Goal: Find contact information: Find contact information

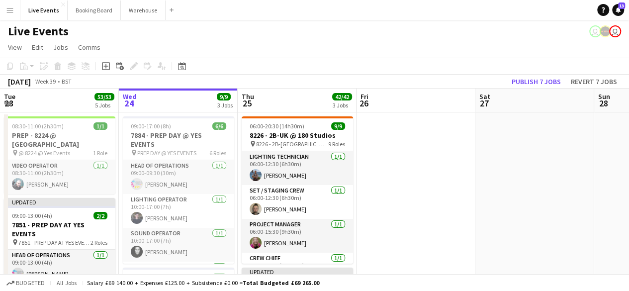
scroll to position [0, 433]
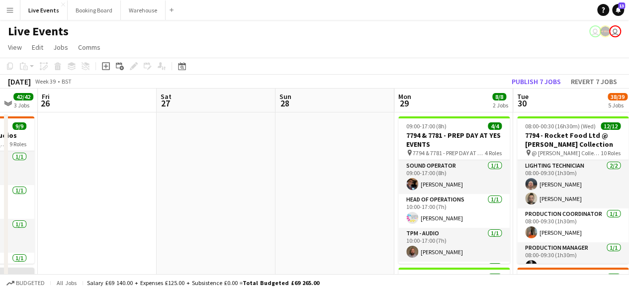
drag, startPoint x: 226, startPoint y: 148, endPoint x: 410, endPoint y: 112, distance: 186.9
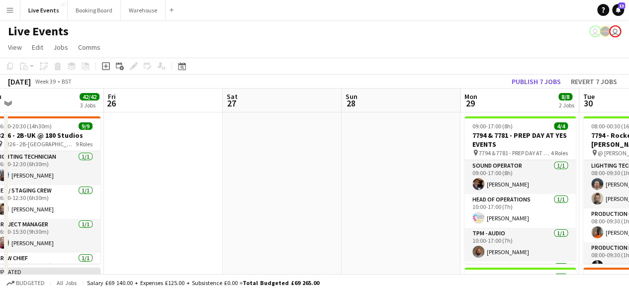
drag, startPoint x: 231, startPoint y: 170, endPoint x: 393, endPoint y: 162, distance: 162.8
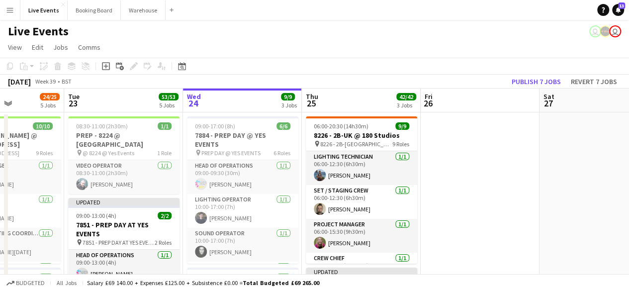
scroll to position [0, 293]
drag, startPoint x: 388, startPoint y: 171, endPoint x: 506, endPoint y: 146, distance: 120.0
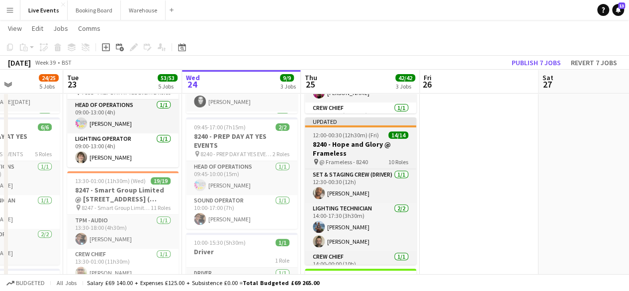
scroll to position [35, 0]
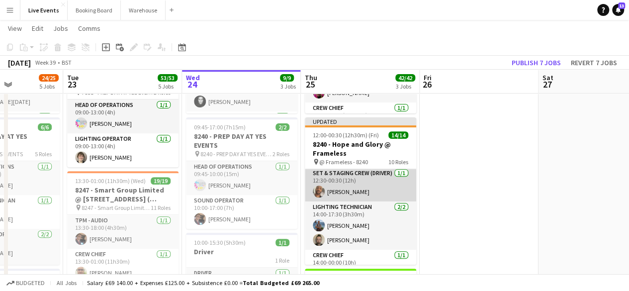
click at [336, 184] on app-card-role "Set & Staging Crew (Driver) [DATE] 12:30-00:30 (12h) [PERSON_NAME]" at bounding box center [360, 185] width 111 height 34
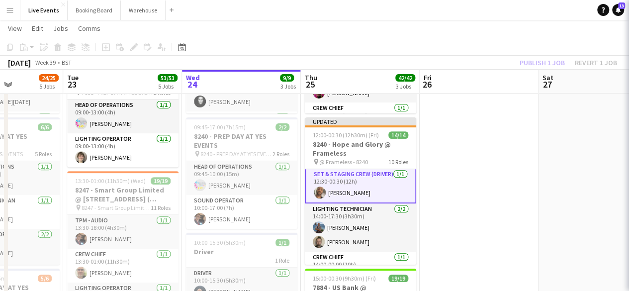
scroll to position [36, 0]
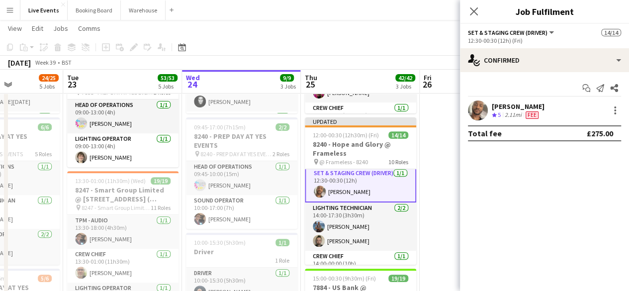
click at [517, 105] on div "[PERSON_NAME]" at bounding box center [518, 106] width 53 height 9
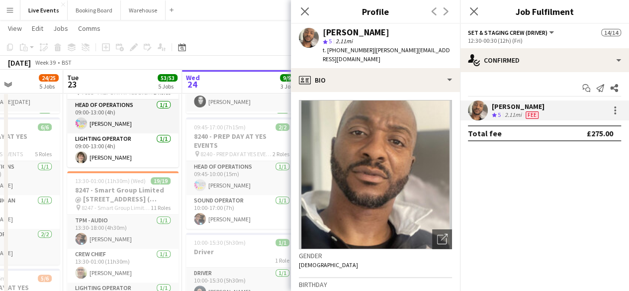
drag, startPoint x: 372, startPoint y: 50, endPoint x: 446, endPoint y: 48, distance: 74.1
click at [446, 48] on app-profile-header "[PERSON_NAME] star 5 2.11mi t. [PHONE_NUMBER] | [PERSON_NAME][EMAIL_ADDRESS][DO…" at bounding box center [375, 46] width 169 height 44
copy span "[PERSON_NAME][EMAIL_ADDRESS][DOMAIN_NAME]"
click at [304, 12] on icon at bounding box center [304, 10] width 9 height 9
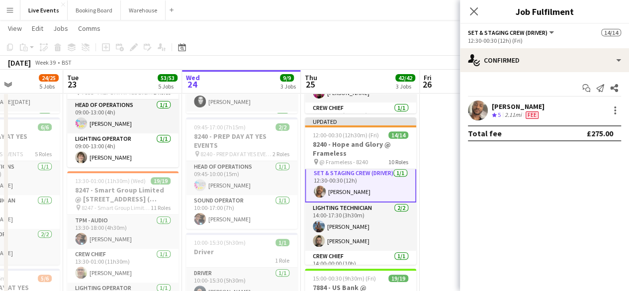
click at [570, 178] on mat-expansion-panel "check Confirmed Start chat Send notification Share [PERSON_NAME] Crew rating 5 …" at bounding box center [544, 181] width 169 height 219
click at [473, 11] on icon at bounding box center [473, 10] width 9 height 9
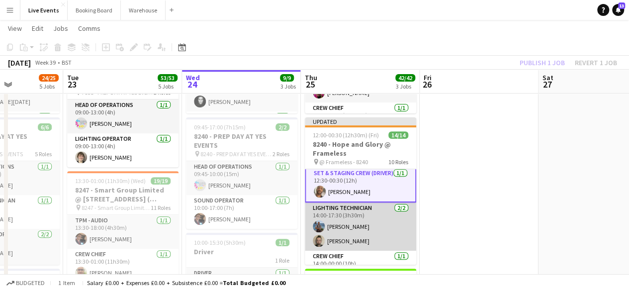
click at [376, 228] on app-card-role "Lighting Technician [DATE] 14:00-17:30 (3h30m) [PERSON_NAME] [PERSON_NAME]" at bounding box center [360, 226] width 111 height 48
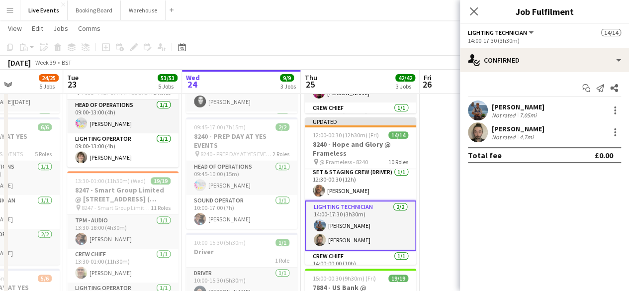
scroll to position [35, 0]
click at [505, 103] on div "[PERSON_NAME]" at bounding box center [518, 106] width 53 height 9
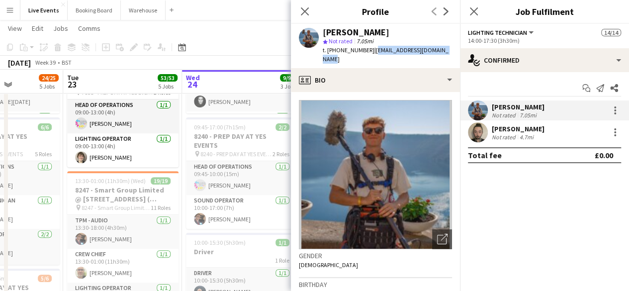
drag, startPoint x: 370, startPoint y: 51, endPoint x: 448, endPoint y: 49, distance: 78.6
click at [448, 49] on div "[PERSON_NAME] star Not rated 7.05mi t. [PHONE_NUMBER] | [EMAIL_ADDRESS][DOMAIN_…" at bounding box center [375, 46] width 169 height 44
copy span "[EMAIL_ADDRESS][DOMAIN_NAME]"
click at [555, 189] on mat-expansion-panel "check Confirmed Start chat Send notification Share [PERSON_NAME] Not rated 7.05…" at bounding box center [544, 181] width 169 height 219
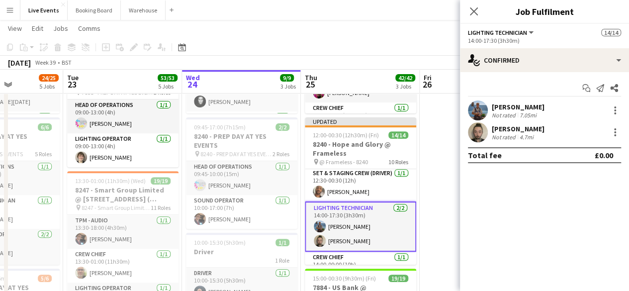
click at [516, 126] on div "[PERSON_NAME]" at bounding box center [518, 128] width 53 height 9
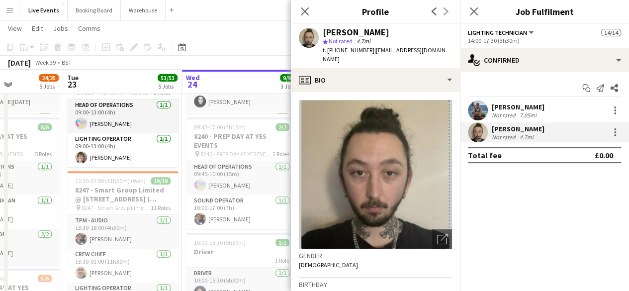
drag, startPoint x: 369, startPoint y: 51, endPoint x: 447, endPoint y: 48, distance: 78.1
click at [447, 48] on app-profile-header "[PERSON_NAME] star Not rated 4.7mi t. [PHONE_NUMBER] | [EMAIL_ADDRESS][DOMAIN_N…" at bounding box center [375, 46] width 169 height 44
copy span "[EMAIL_ADDRESS][DOMAIN_NAME]"
click at [304, 9] on icon "Close pop-in" at bounding box center [304, 10] width 9 height 9
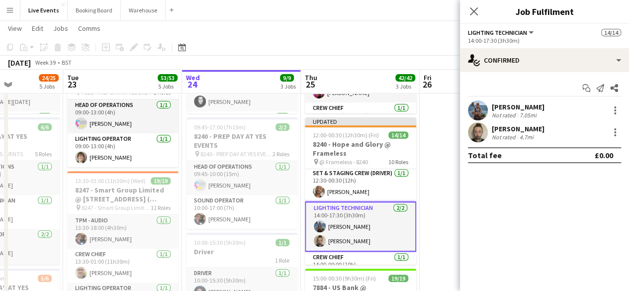
click at [608, 225] on mat-expansion-panel "check Confirmed Start chat Send notification Share [PERSON_NAME] Not rated 7.05…" at bounding box center [544, 181] width 169 height 219
click at [473, 17] on app-icon "Close pop-in" at bounding box center [474, 11] width 14 height 14
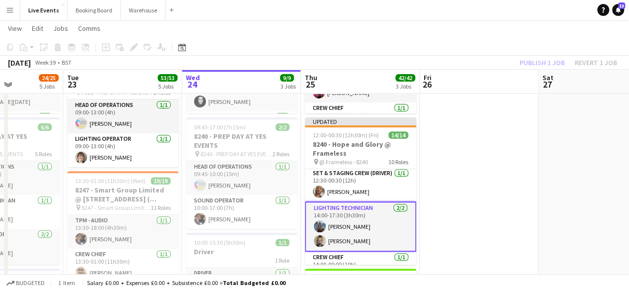
scroll to position [85, 0]
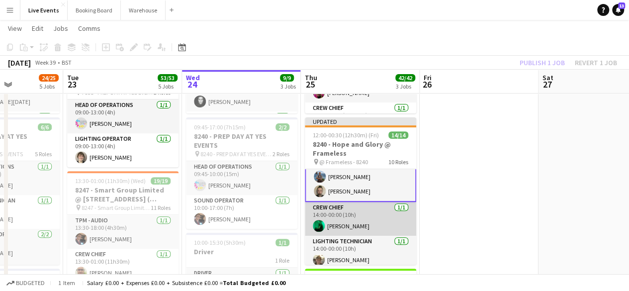
click at [364, 222] on app-card-role "Crew Chief [DATE] 14:00-00:00 (10h) [PERSON_NAME]" at bounding box center [360, 219] width 111 height 34
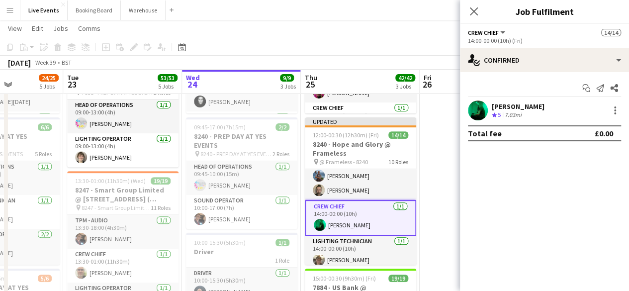
scroll to position [84, 0]
click at [471, 11] on icon "Close pop-in" at bounding box center [473, 10] width 9 height 9
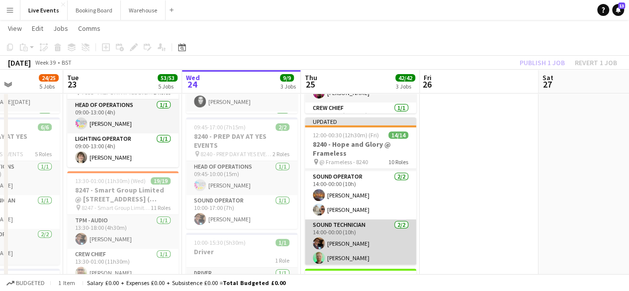
scroll to position [134, 0]
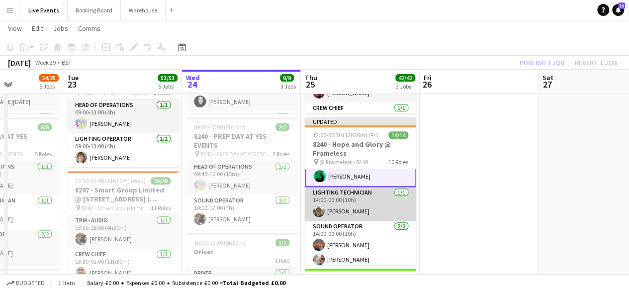
click at [357, 211] on app-card-role "Lighting Technician [DATE] 14:00-00:00 (10h) [PERSON_NAME]" at bounding box center [360, 204] width 111 height 34
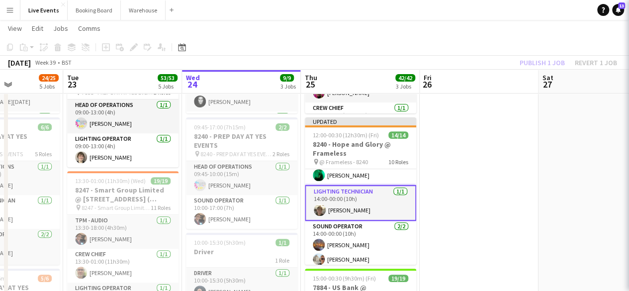
scroll to position [133, 0]
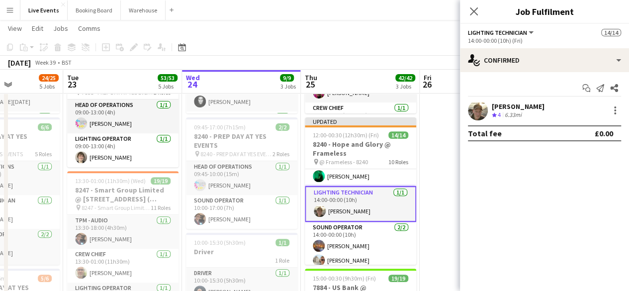
click at [519, 107] on div "[PERSON_NAME]" at bounding box center [518, 106] width 53 height 9
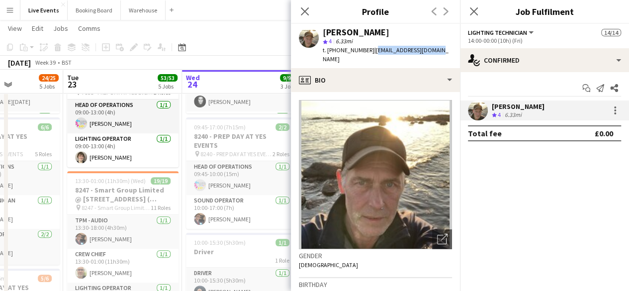
drag, startPoint x: 369, startPoint y: 50, endPoint x: 440, endPoint y: 48, distance: 70.7
click at [440, 48] on app-profile-header "[PERSON_NAME] star 4 6.33mi t. [PHONE_NUMBER] | [EMAIL_ADDRESS][DOMAIN_NAME]" at bounding box center [375, 46] width 169 height 44
copy span "[EMAIL_ADDRESS][DOMAIN_NAME]"
click at [262, 34] on app-page-menu "View Day view expanded Day view collapsed Month view Date picker Jump to [DATE]…" at bounding box center [314, 29] width 629 height 19
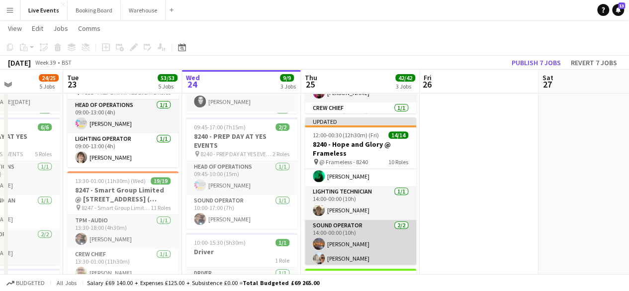
click at [344, 244] on app-card-role "Sound Operator [DATE] 14:00-00:00 (10h) [PERSON_NAME] [PERSON_NAME]" at bounding box center [360, 244] width 111 height 48
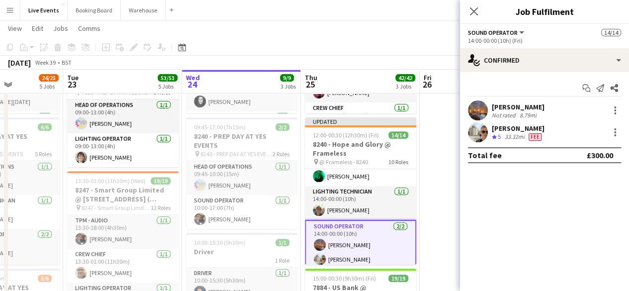
click at [597, 198] on mat-expansion-panel "check Confirmed Start chat Send notification Share [PERSON_NAME] Not rated 8.79…" at bounding box center [544, 181] width 169 height 219
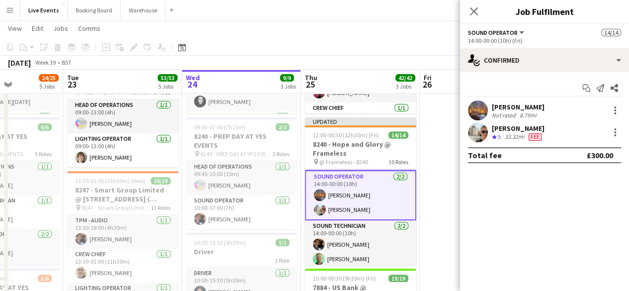
scroll to position [232, 0]
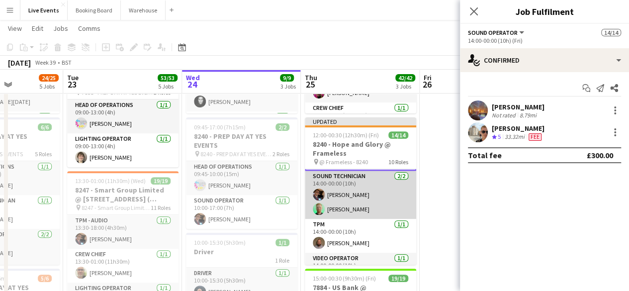
click at [342, 208] on app-card-role "Sound Technician [DATE] 14:00-00:00 (10h) [PERSON_NAME] [PERSON_NAME]" at bounding box center [360, 195] width 111 height 48
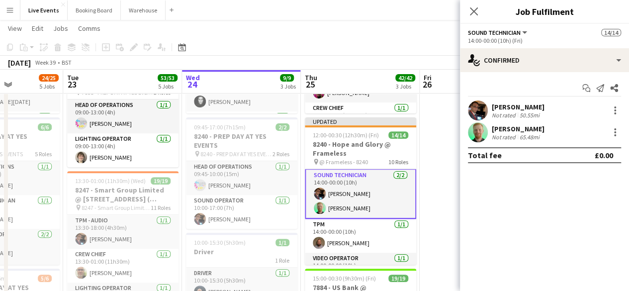
scroll to position [231, 0]
click at [522, 127] on div "[PERSON_NAME]" at bounding box center [518, 128] width 53 height 9
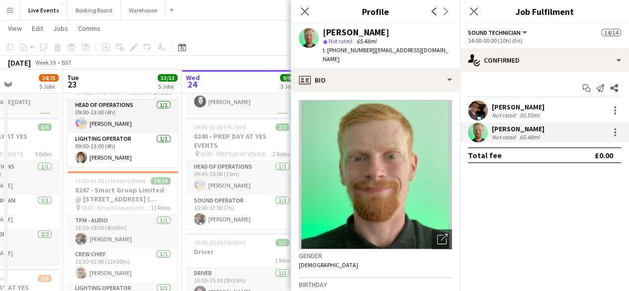
drag, startPoint x: 368, startPoint y: 49, endPoint x: 440, endPoint y: 49, distance: 72.1
click at [440, 49] on div "[PERSON_NAME] star Not rated 65.48mi t. [PHONE_NUMBER] | [EMAIL_ADDRESS][DOMAIN…" at bounding box center [375, 46] width 169 height 44
copy span "[EMAIL_ADDRESS][DOMAIN_NAME]"
click at [577, 203] on mat-expansion-panel "check Confirmed Start chat Send notification Share [PERSON_NAME] Not rated 50.5…" at bounding box center [544, 181] width 169 height 219
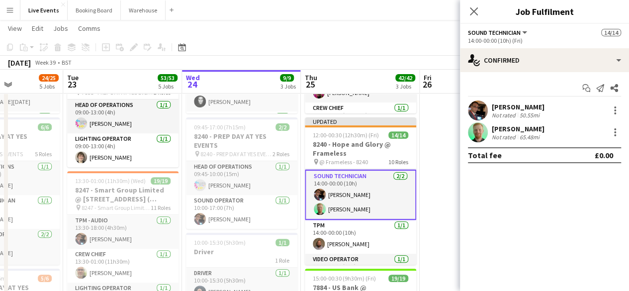
click at [587, 218] on mat-expansion-panel "check Confirmed Start chat Send notification Share [PERSON_NAME] Not rated 50.5…" at bounding box center [544, 181] width 169 height 219
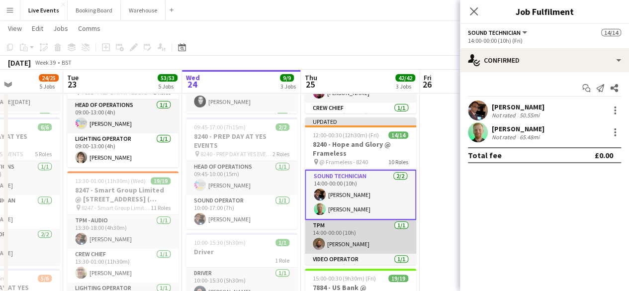
scroll to position [281, 0]
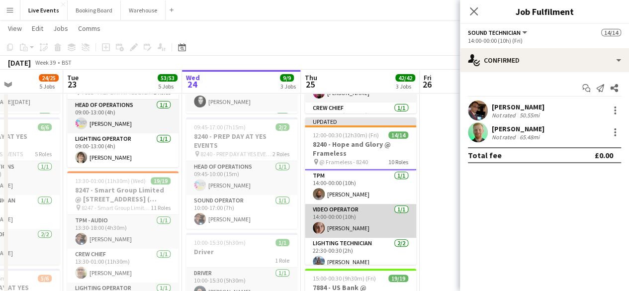
click at [342, 228] on app-card-role "Video Operator [DATE] 14:00-00:00 (10h) [PERSON_NAME]" at bounding box center [360, 221] width 111 height 34
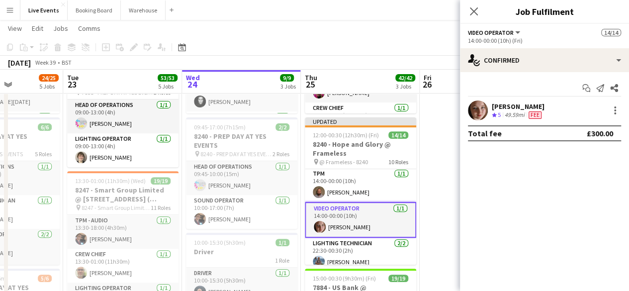
click at [502, 104] on div "[PERSON_NAME]" at bounding box center [518, 106] width 53 height 9
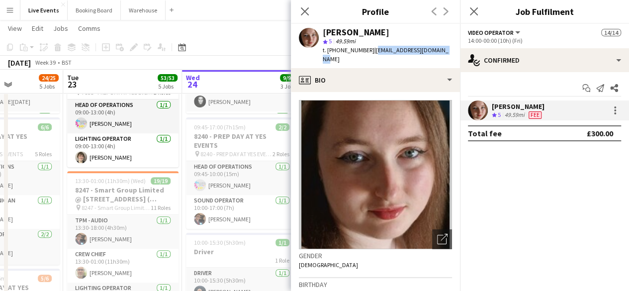
drag, startPoint x: 372, startPoint y: 50, endPoint x: 446, endPoint y: 49, distance: 73.6
click at [446, 49] on div "[PERSON_NAME] star 5 49.59mi t. [PHONE_NUMBER] | [EMAIL_ADDRESS][DOMAIN_NAME]" at bounding box center [375, 46] width 169 height 44
copy span "[EMAIL_ADDRESS][DOMAIN_NAME]"
click at [302, 7] on icon "Close pop-in" at bounding box center [304, 10] width 9 height 9
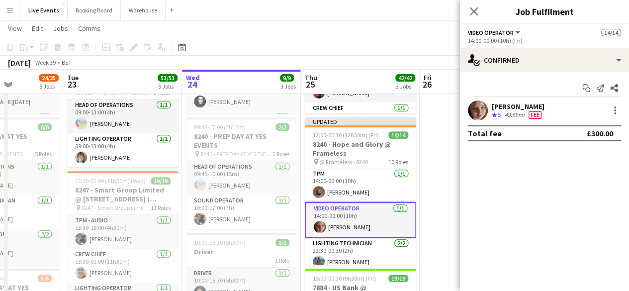
click at [577, 206] on mat-expansion-panel "check Confirmed Start chat Send notification Share [PERSON_NAME] Crew rating 5 …" at bounding box center [544, 181] width 169 height 219
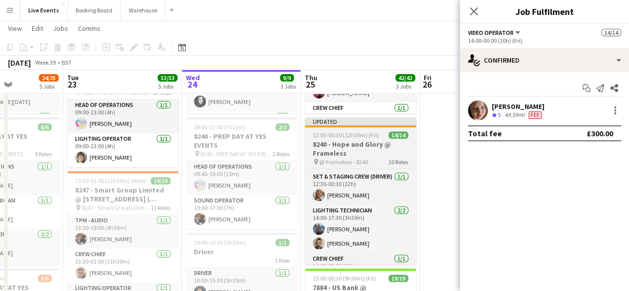
scroll to position [0, 0]
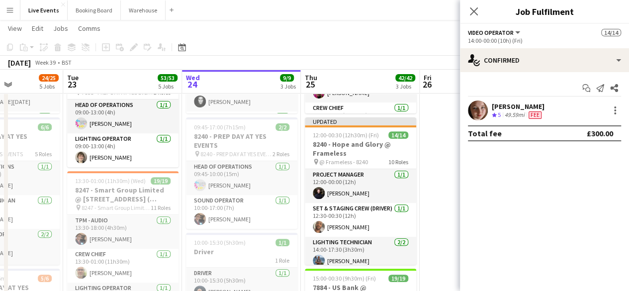
click at [581, 190] on mat-expansion-panel "check Confirmed Start chat Send notification Share [PERSON_NAME] Crew rating 5 …" at bounding box center [544, 181] width 169 height 219
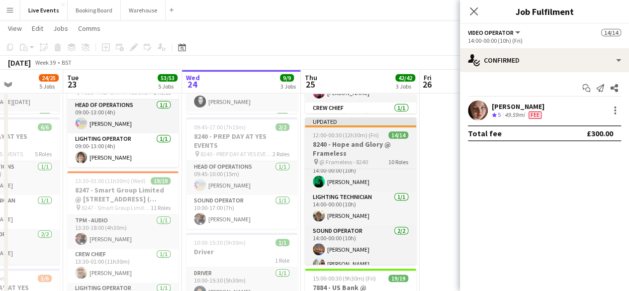
scroll to position [120, 0]
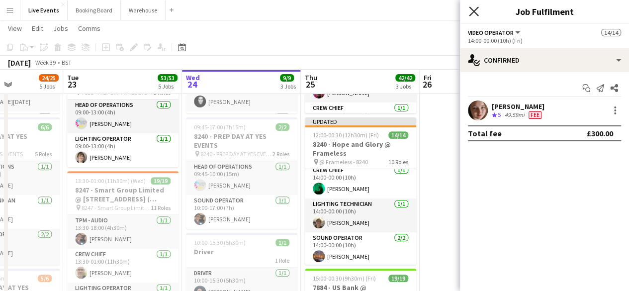
click at [476, 13] on icon at bounding box center [473, 10] width 9 height 9
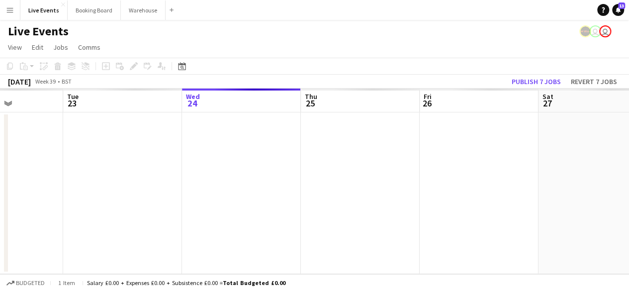
scroll to position [0, 0]
